Goal: Task Accomplishment & Management: Manage account settings

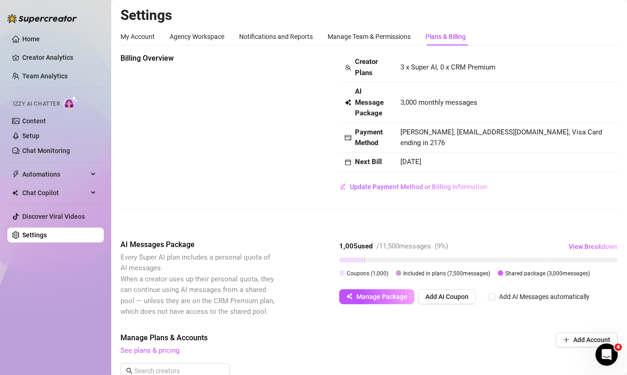
scroll to position [321, 0]
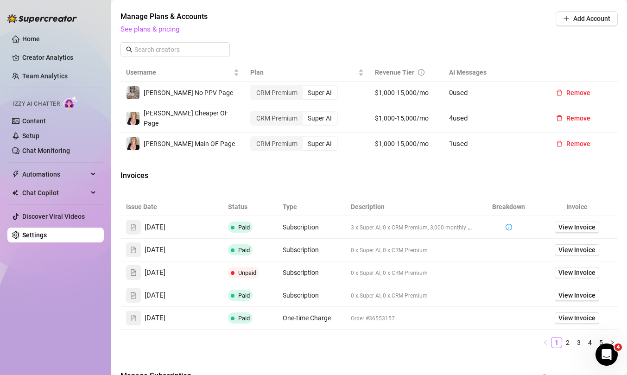
click at [64, 166] on ul "Home Creator Analytics Team Analytics Izzy AI Chatter Content Setup Chat Monito…" at bounding box center [55, 137] width 96 height 218
click at [64, 172] on span "Automations" at bounding box center [55, 174] width 66 height 15
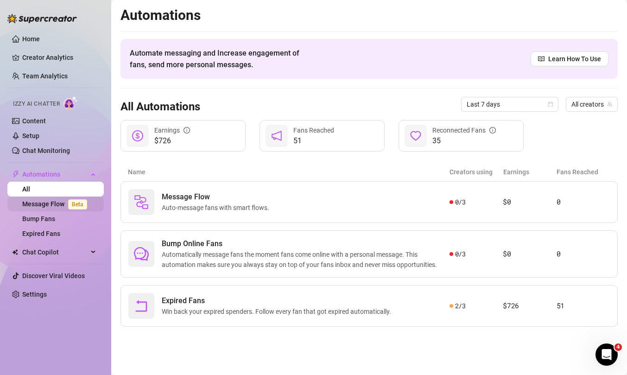
click at [57, 203] on link "Message Flow Beta" at bounding box center [56, 203] width 69 height 7
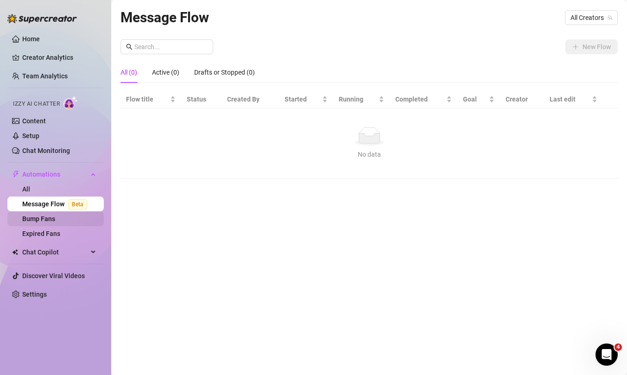
click at [55, 218] on link "Bump Fans" at bounding box center [38, 218] width 33 height 7
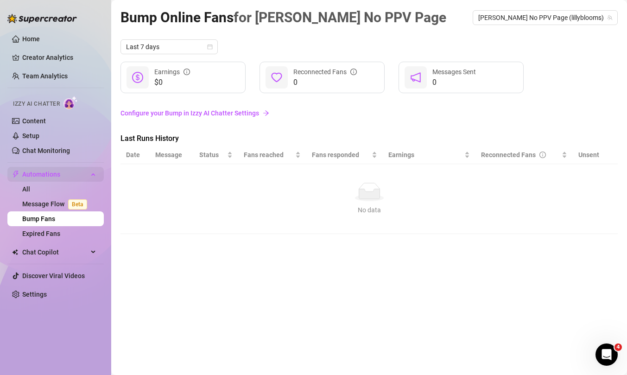
click at [51, 173] on span "Automations" at bounding box center [55, 174] width 66 height 15
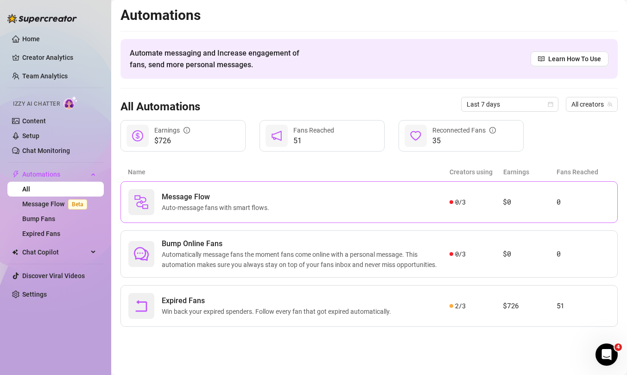
click at [230, 209] on span "Auto-message fans with smart flows." at bounding box center [217, 208] width 111 height 10
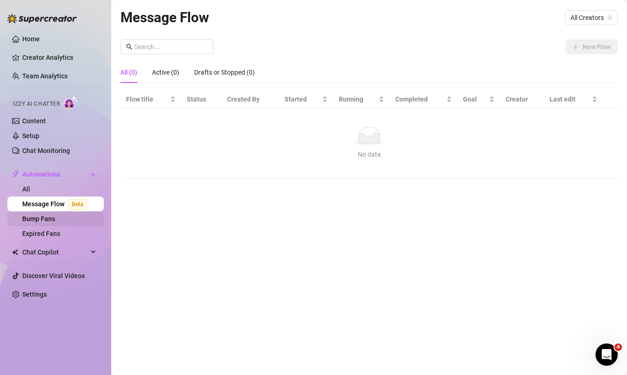
click at [53, 215] on link "Bump Fans" at bounding box center [38, 218] width 33 height 7
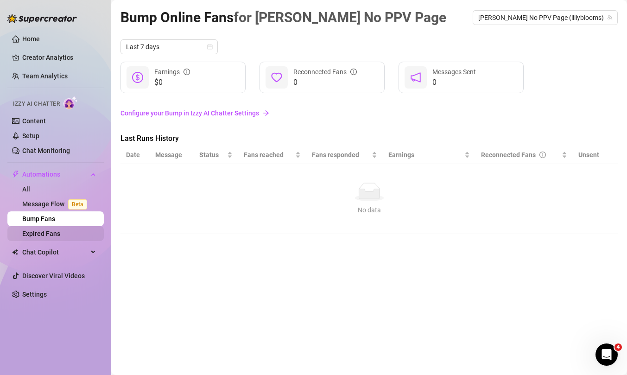
click at [57, 235] on link "Expired Fans" at bounding box center [41, 233] width 38 height 7
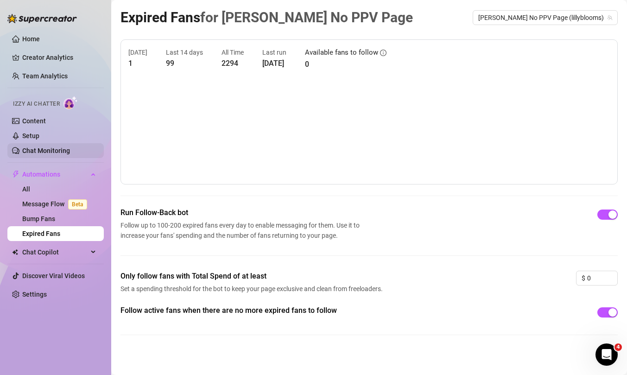
click at [51, 151] on link "Chat Monitoring" at bounding box center [46, 150] width 48 height 7
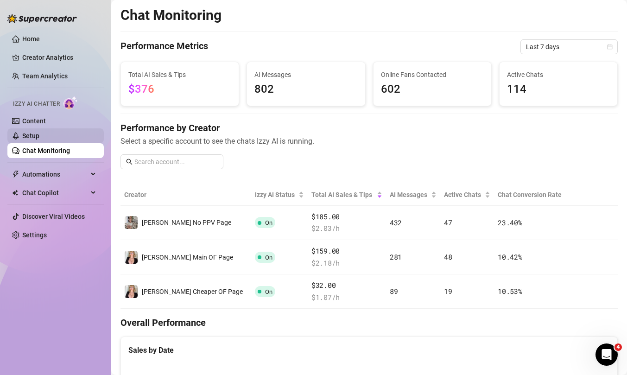
click at [39, 138] on link "Setup" at bounding box center [30, 135] width 17 height 7
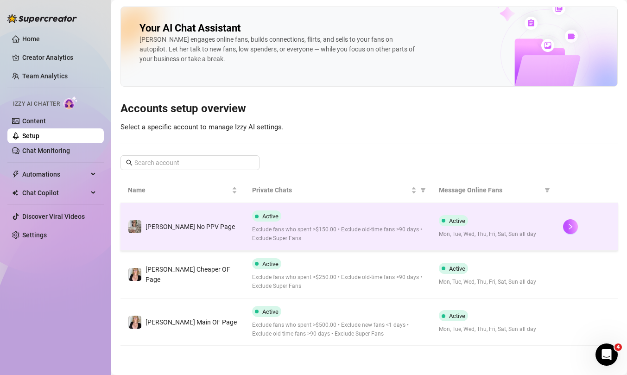
click at [240, 244] on td "[PERSON_NAME] No PPV Page" at bounding box center [183, 227] width 124 height 48
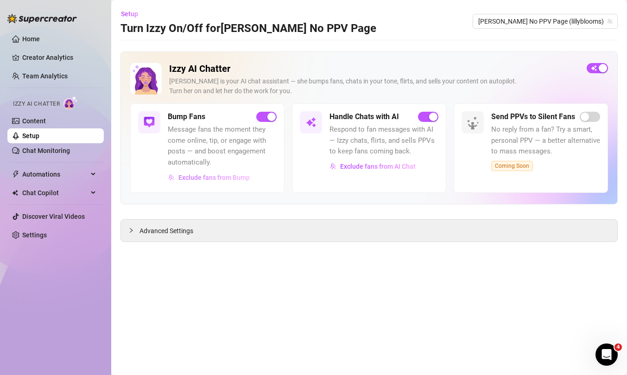
click at [217, 180] on span "Exclude fans from Bump" at bounding box center [213, 177] width 71 height 7
